Goal: Transaction & Acquisition: Purchase product/service

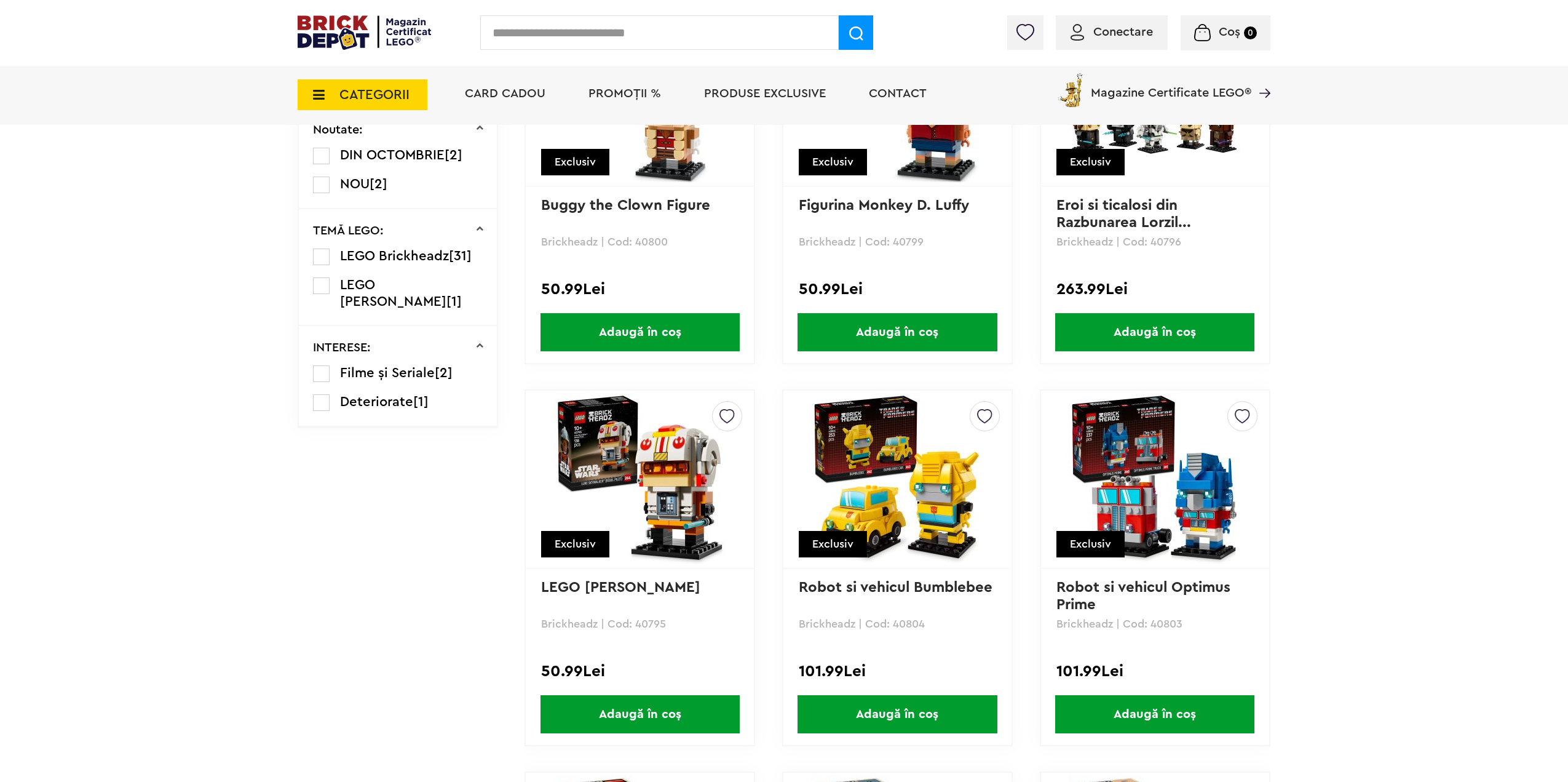
scroll to position [554, 0]
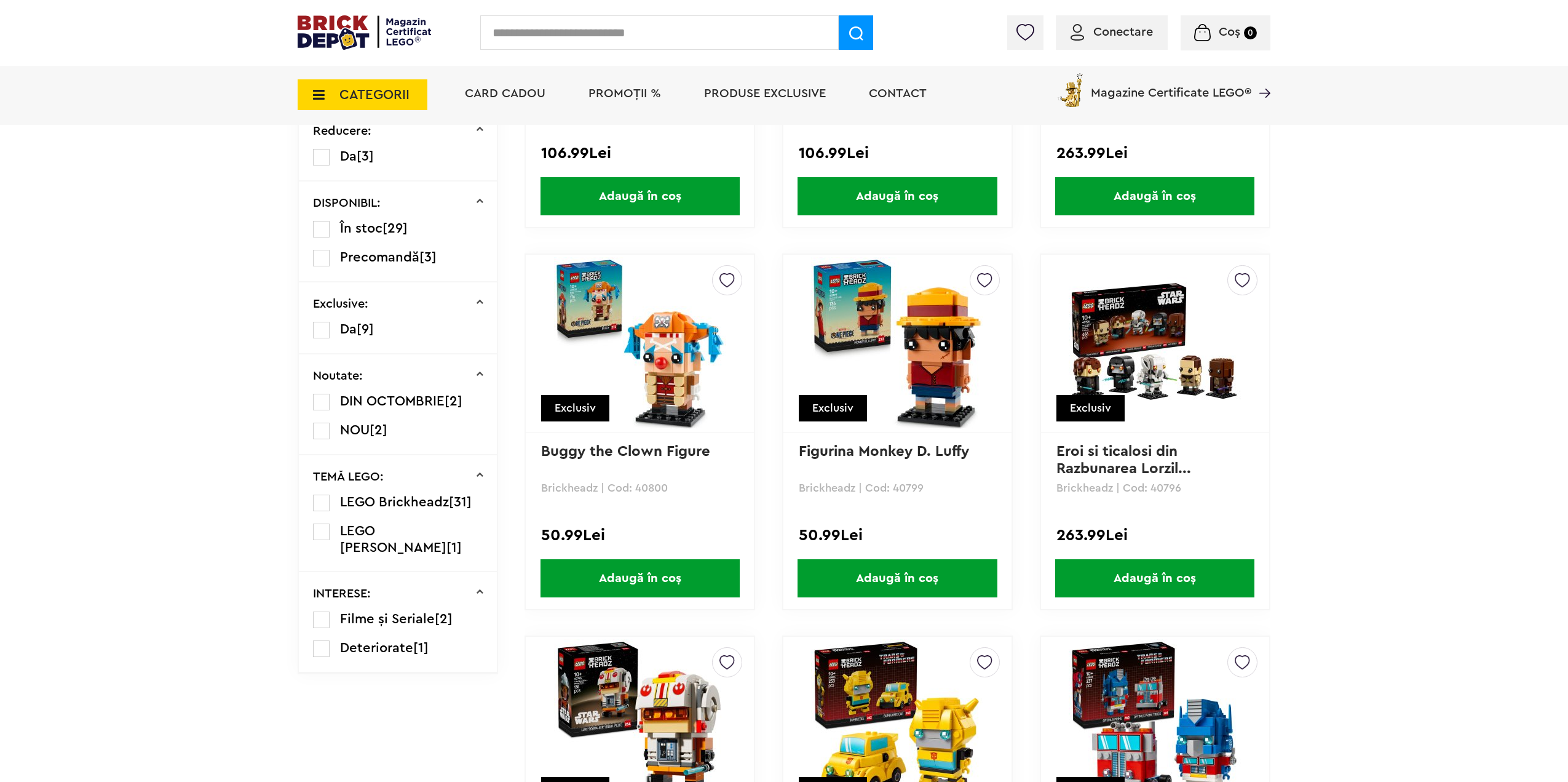
click at [1162, 384] on img at bounding box center [1154, 343] width 172 height 172
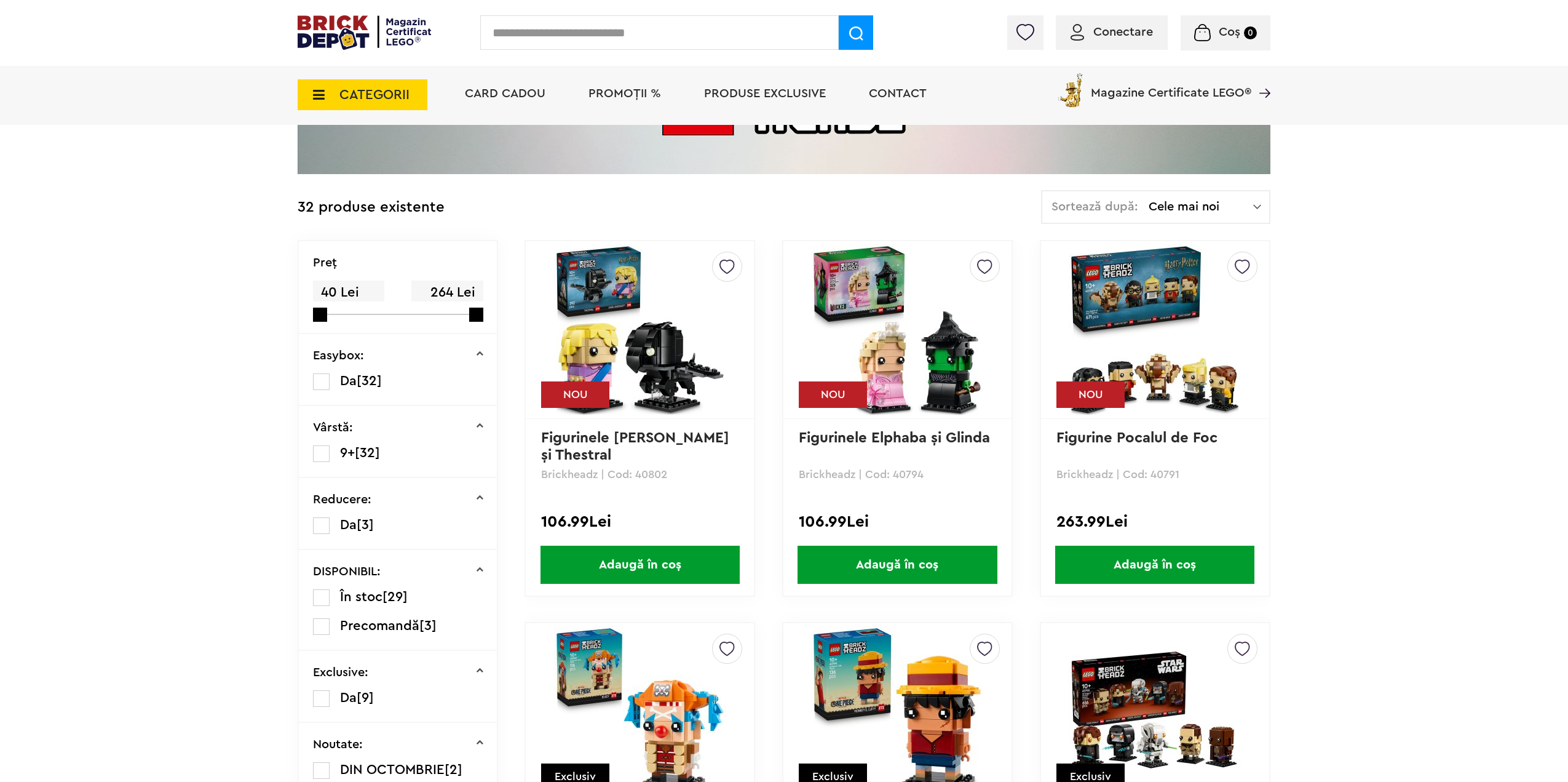
scroll to position [123, 0]
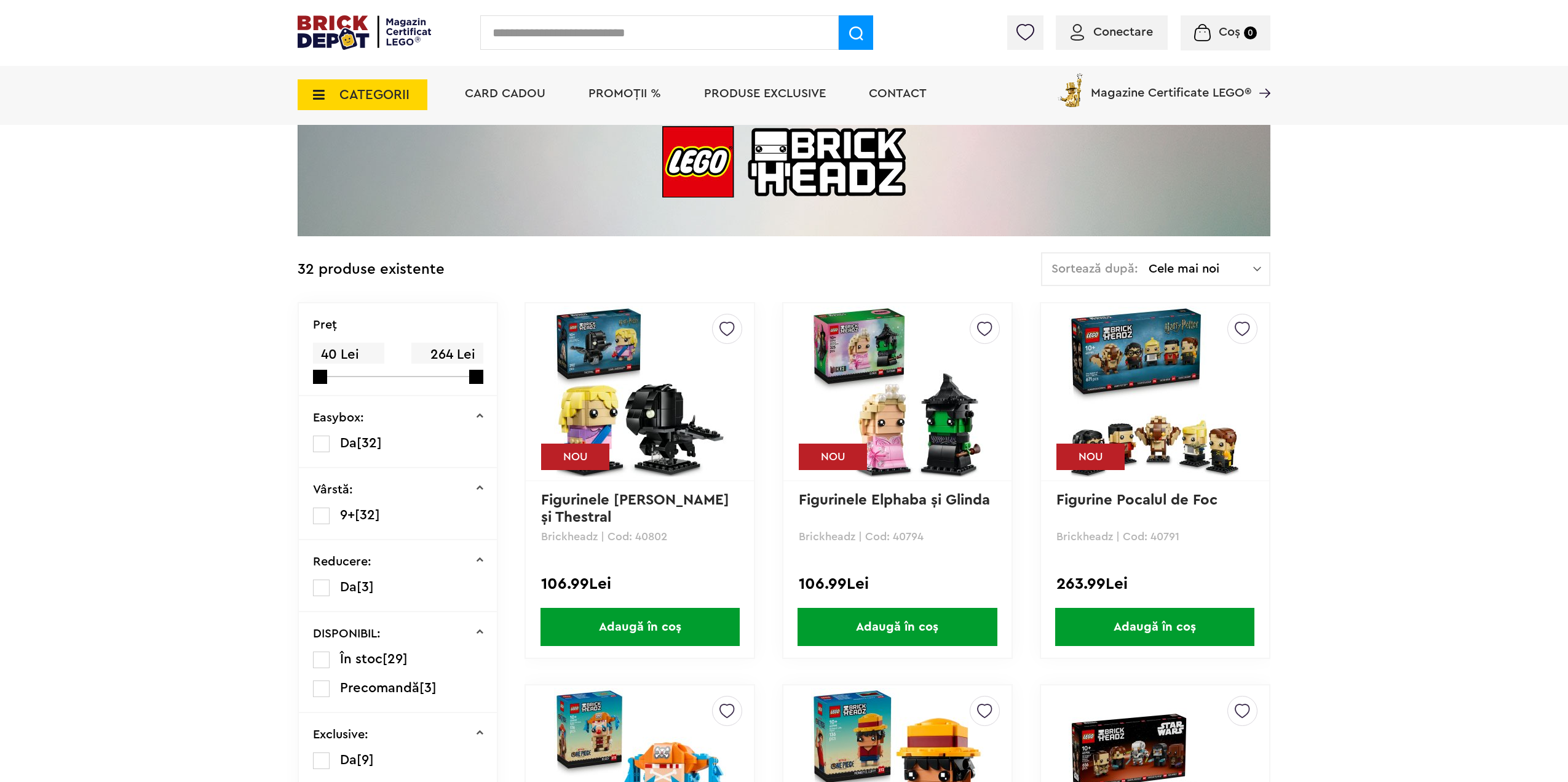
click at [364, 101] on span "CATEGORII" at bounding box center [374, 95] width 70 height 13
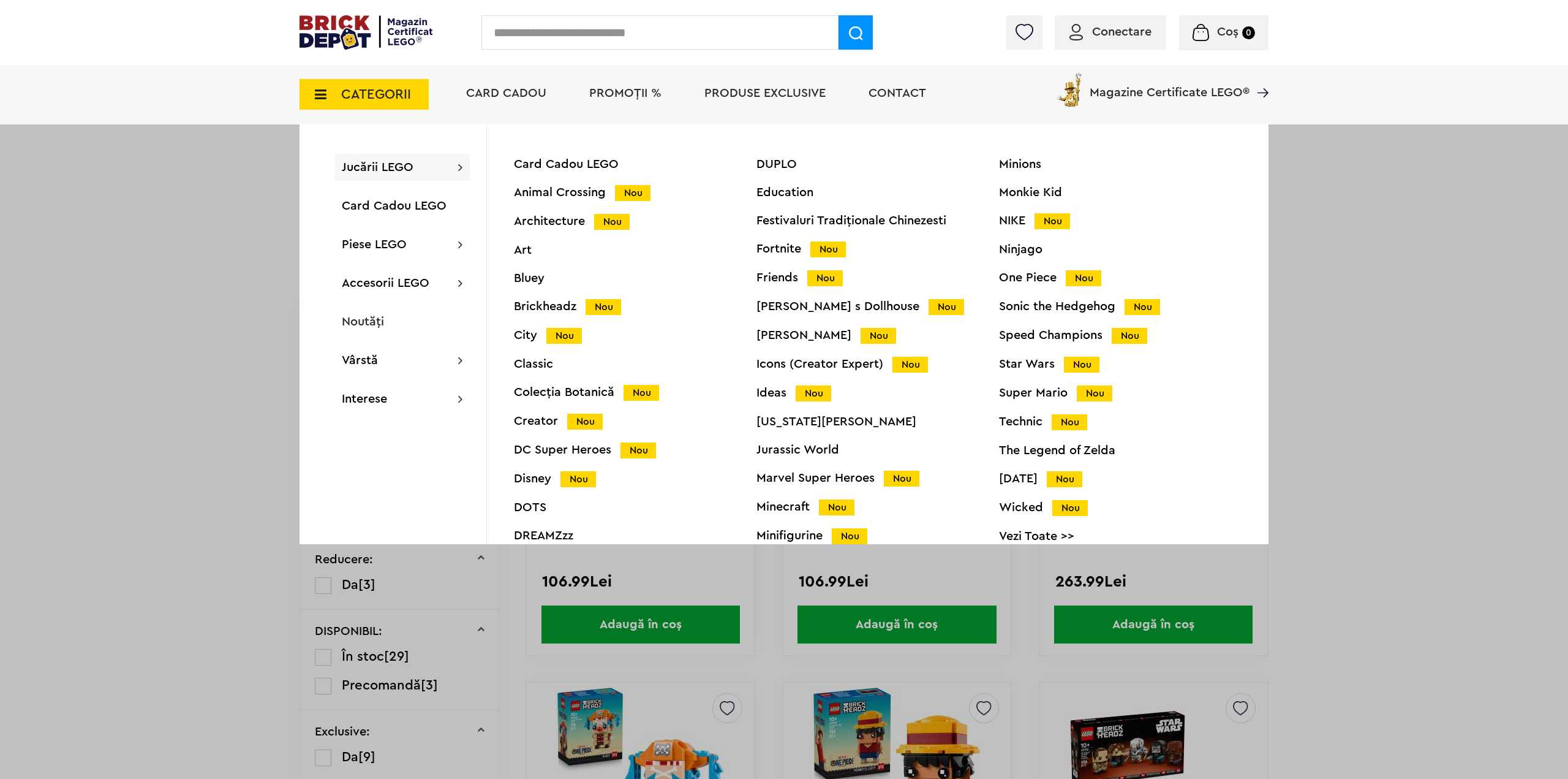
click at [534, 336] on div "City Nou" at bounding box center [635, 335] width 243 height 13
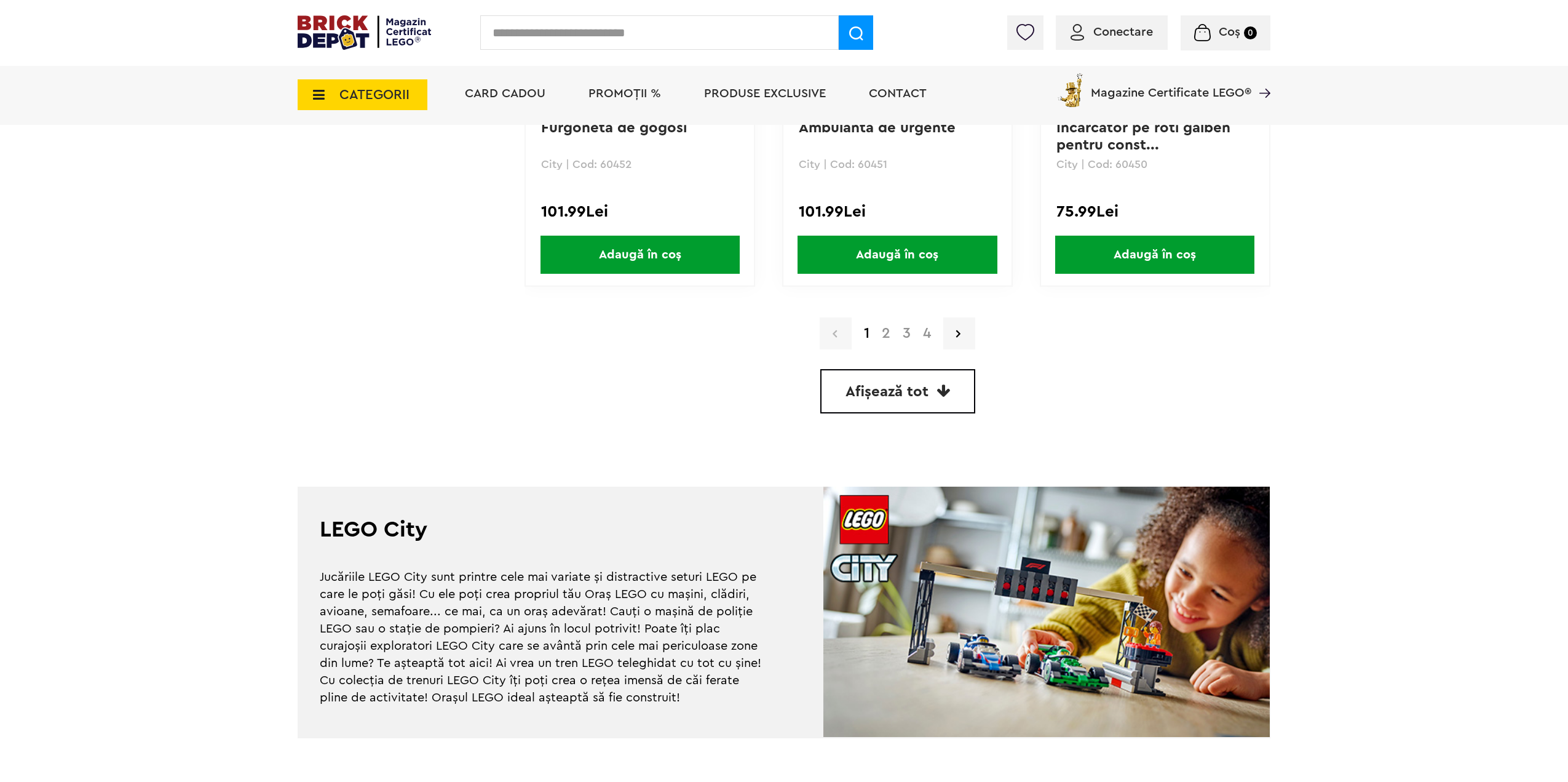
scroll to position [3568, 0]
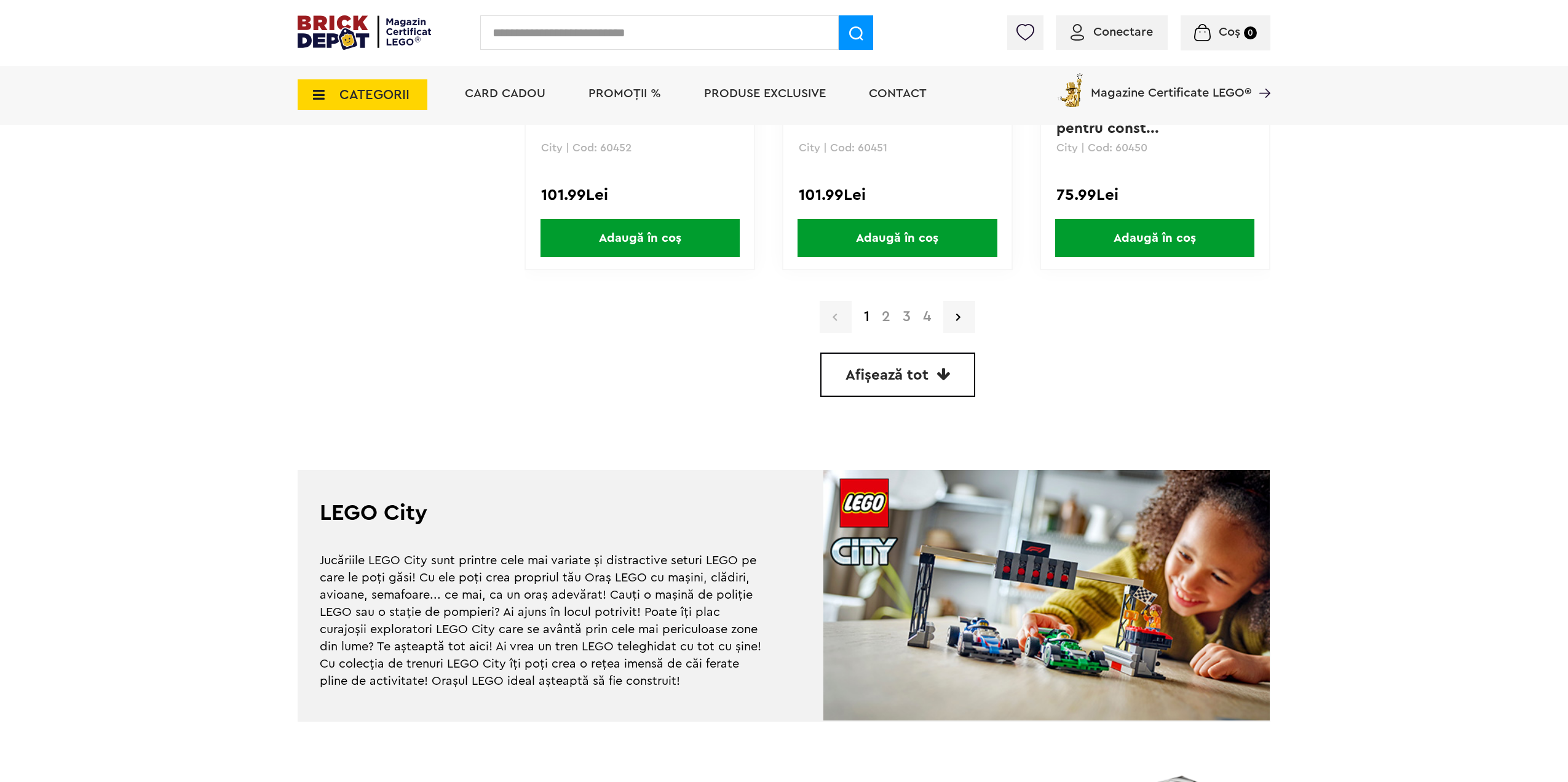
click at [888, 321] on link "2" at bounding box center [886, 317] width 21 height 15
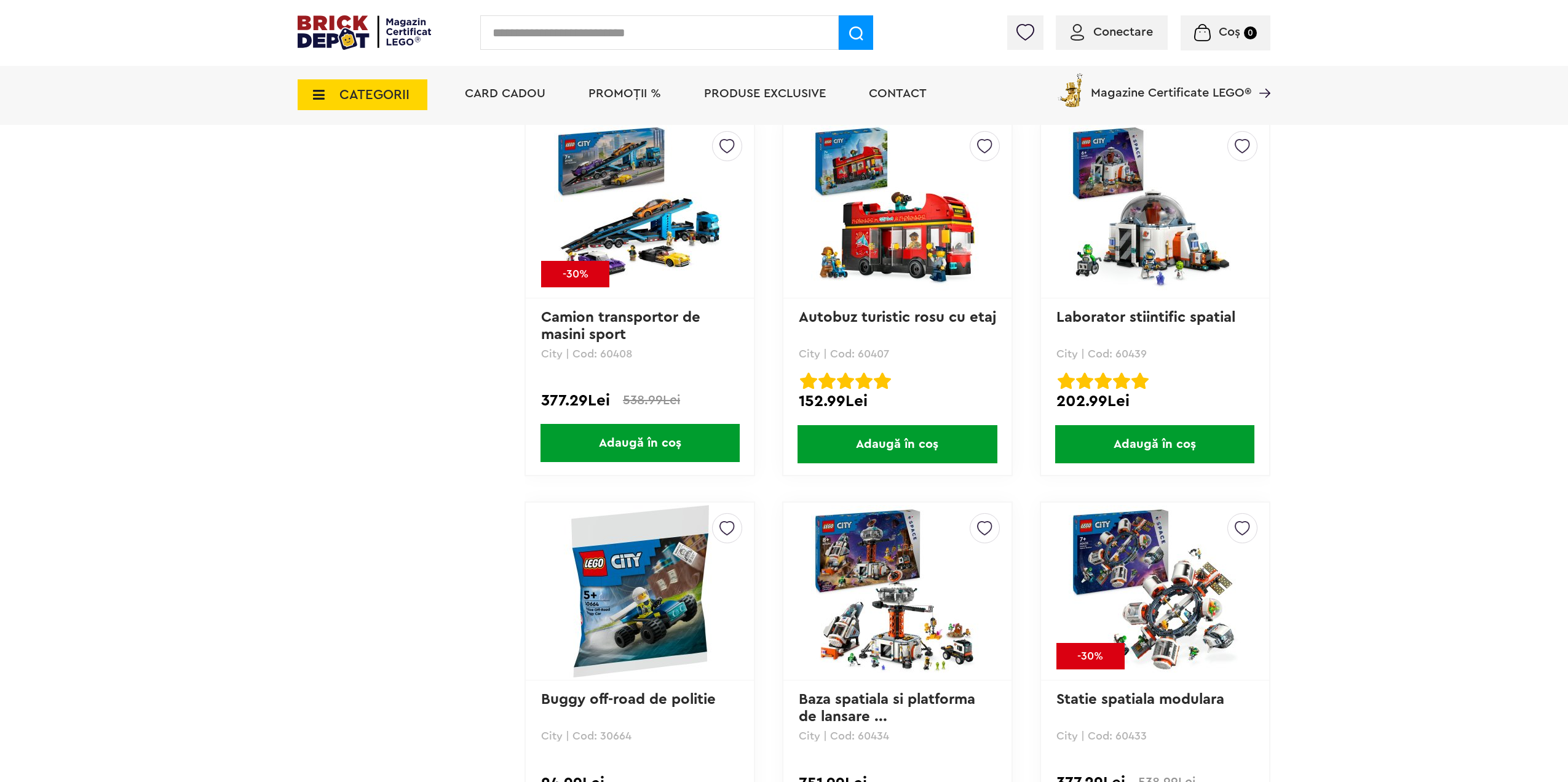
scroll to position [2646, 0]
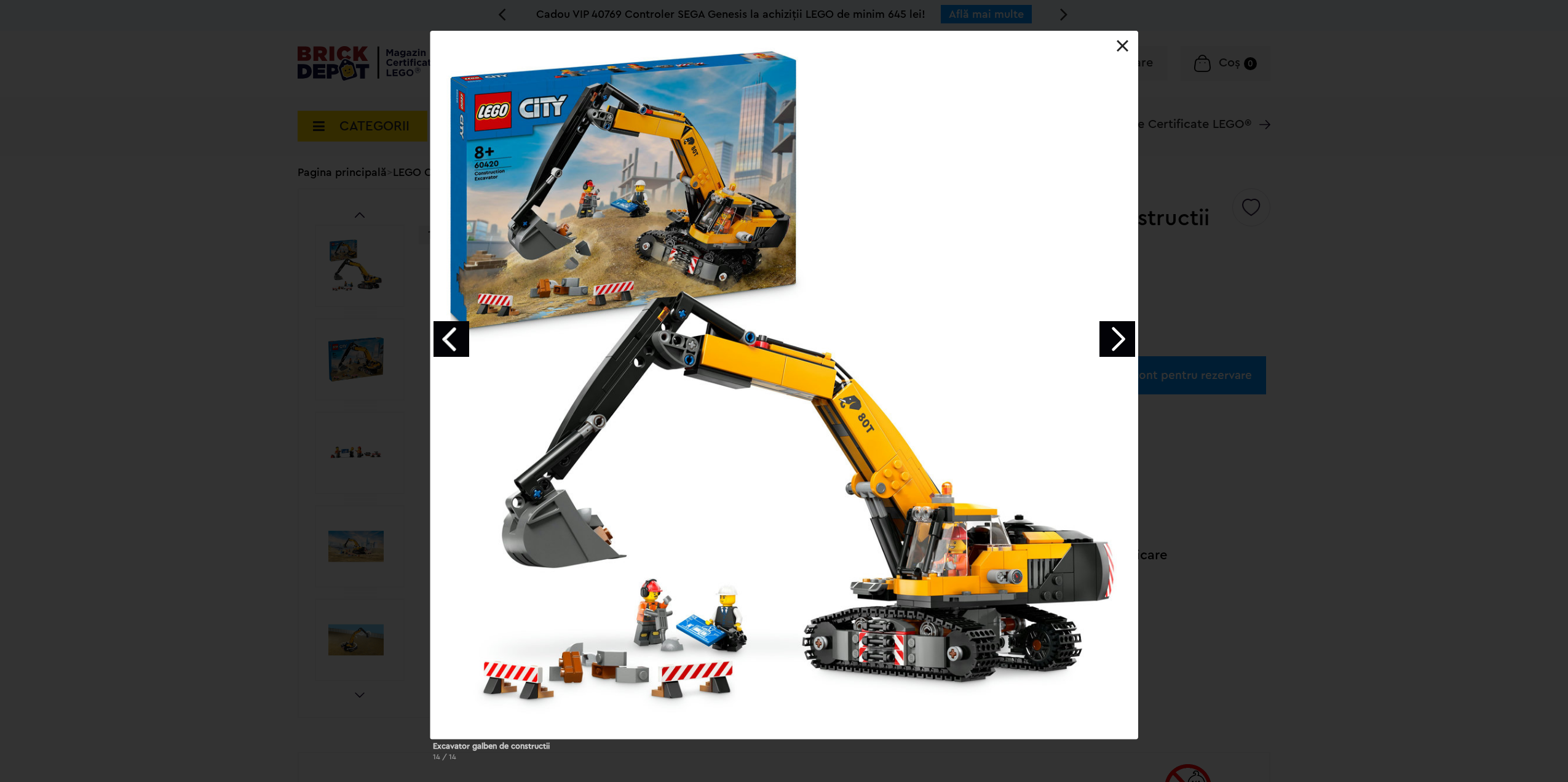
click at [1109, 350] on link "Next image" at bounding box center [1117, 338] width 35 height 35
